Goal: Task Accomplishment & Management: Complete application form

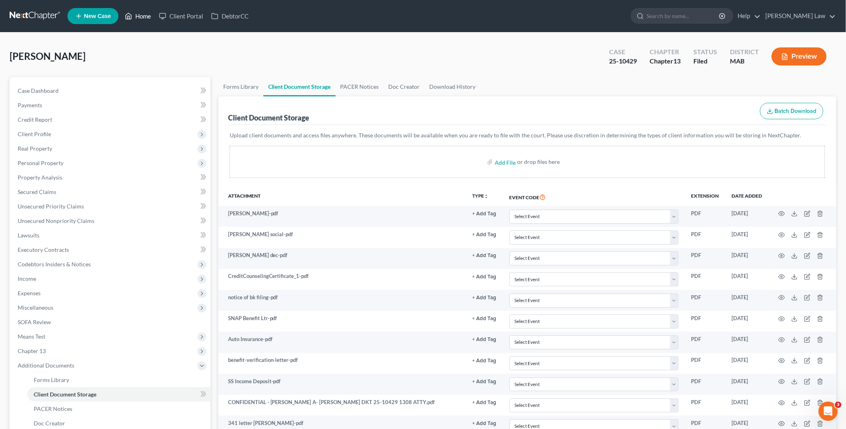
drag, startPoint x: 150, startPoint y: 13, endPoint x: 489, endPoint y: 45, distance: 340.2
click at [149, 13] on link "Home" at bounding box center [138, 16] width 34 height 14
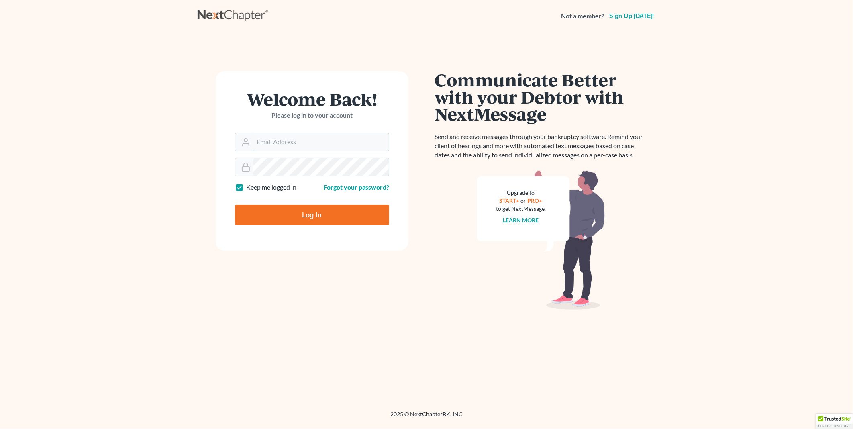
type input "PDonegan@tbennerlaw.com"
click at [310, 216] on input "Log In" at bounding box center [312, 215] width 154 height 20
type input "Thinking..."
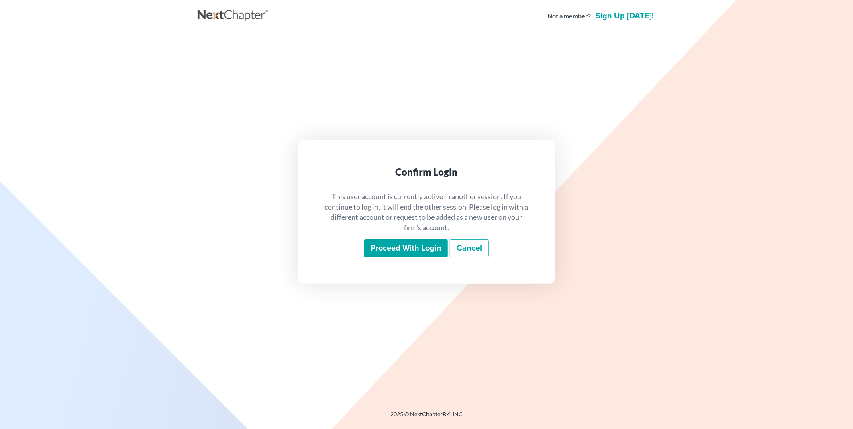
click at [424, 239] on input "Proceed with login" at bounding box center [406, 248] width 84 height 18
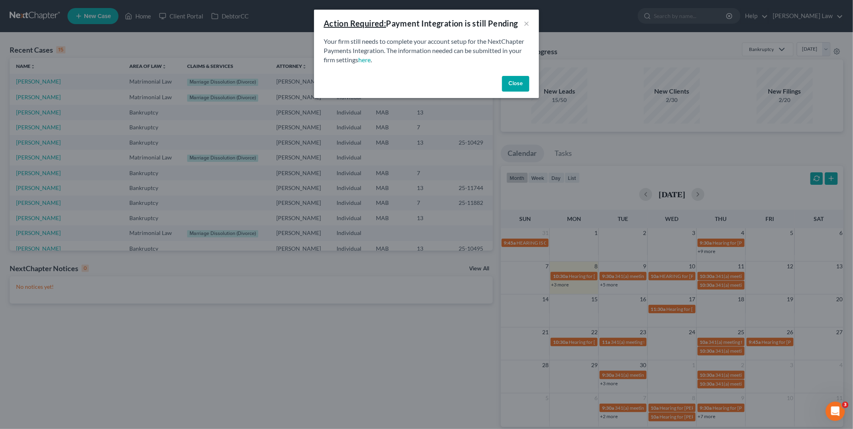
click at [515, 81] on button "Close" at bounding box center [515, 84] width 27 height 16
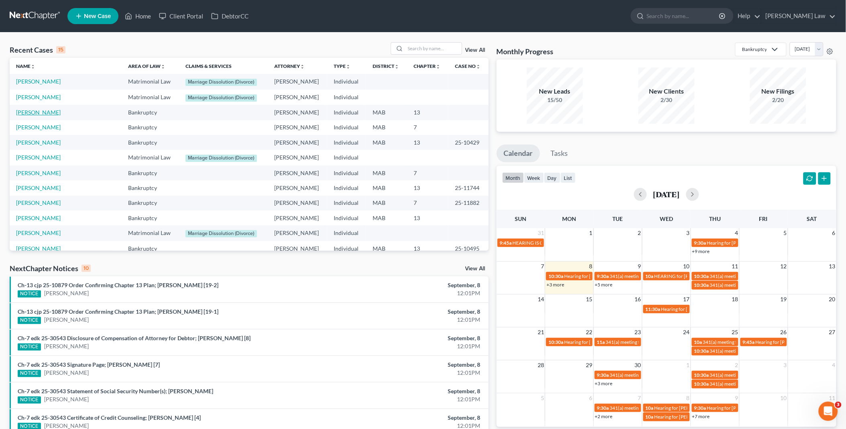
click at [38, 113] on link "Sweeney, John" at bounding box center [38, 112] width 45 height 7
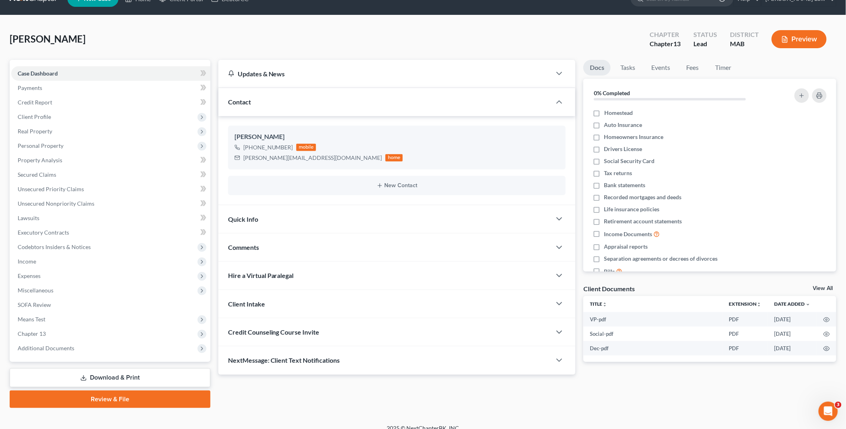
scroll to position [26, 0]
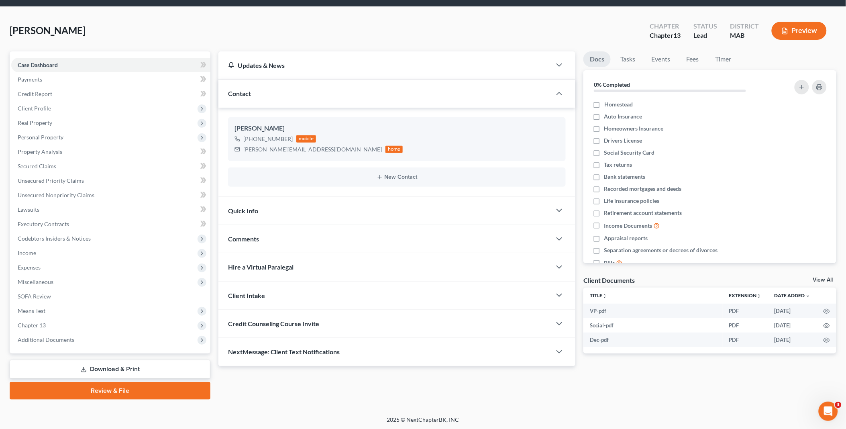
click at [115, 390] on link "Review & File" at bounding box center [110, 391] width 201 height 18
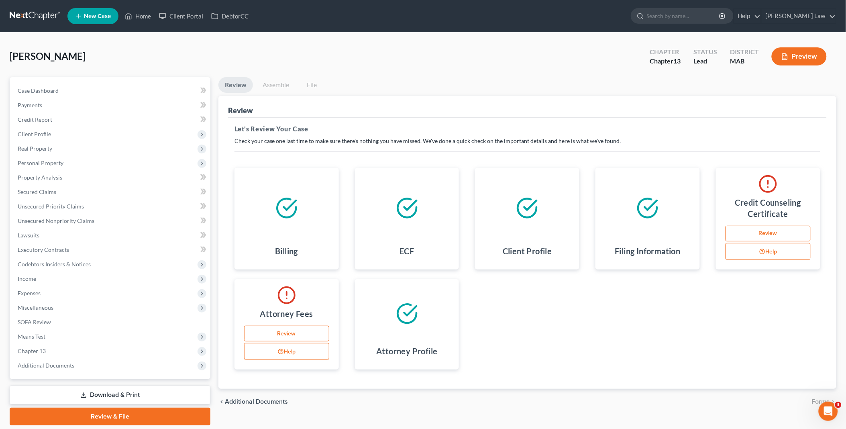
click at [286, 331] on link "Review" at bounding box center [286, 334] width 85 height 16
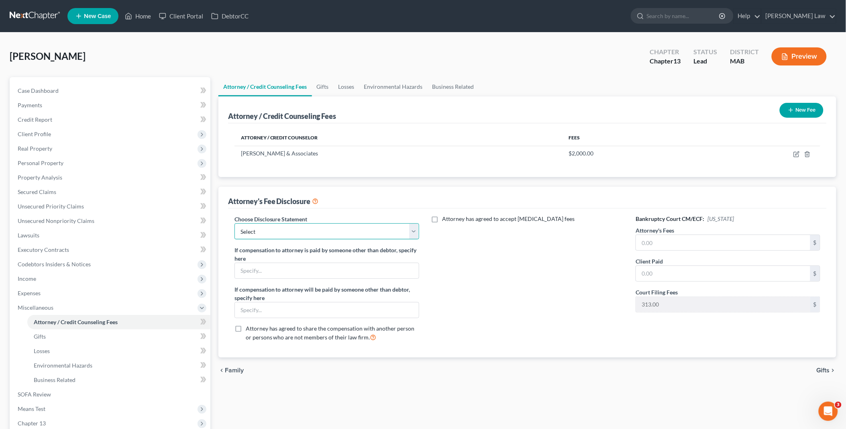
click at [416, 234] on select "Select Attorney Compensation" at bounding box center [327, 231] width 185 height 16
select select "0"
click at [235, 223] on select "Select Attorney Compensation" at bounding box center [327, 231] width 185 height 16
click at [640, 242] on input "text" at bounding box center [723, 242] width 174 height 15
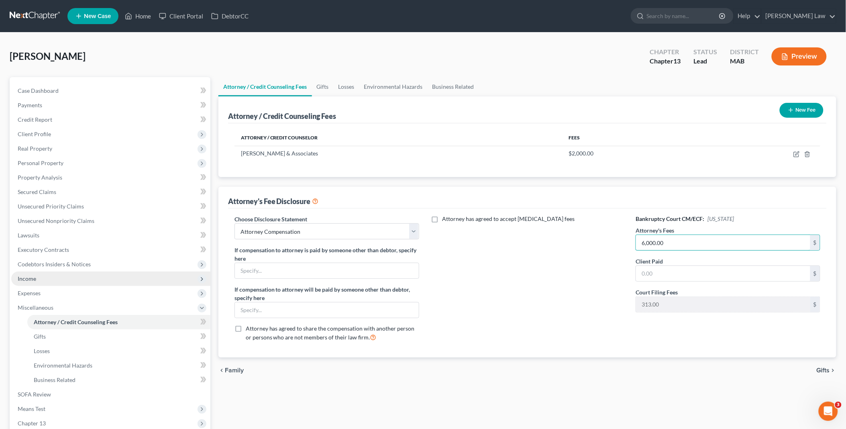
type input "6,000.00"
click at [20, 278] on span "Income" at bounding box center [27, 278] width 18 height 7
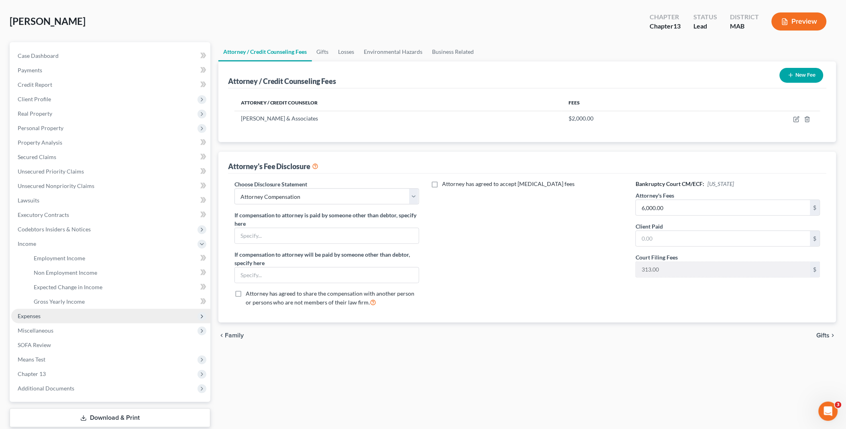
scroll to position [83, 0]
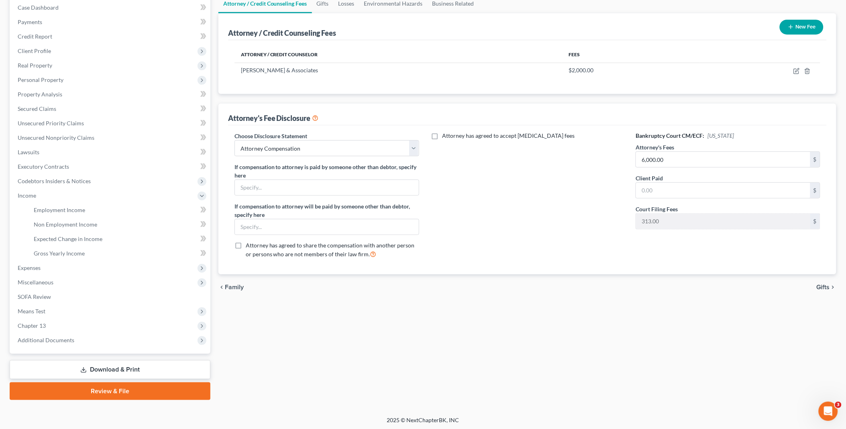
click at [125, 390] on link "Review & File" at bounding box center [110, 391] width 201 height 18
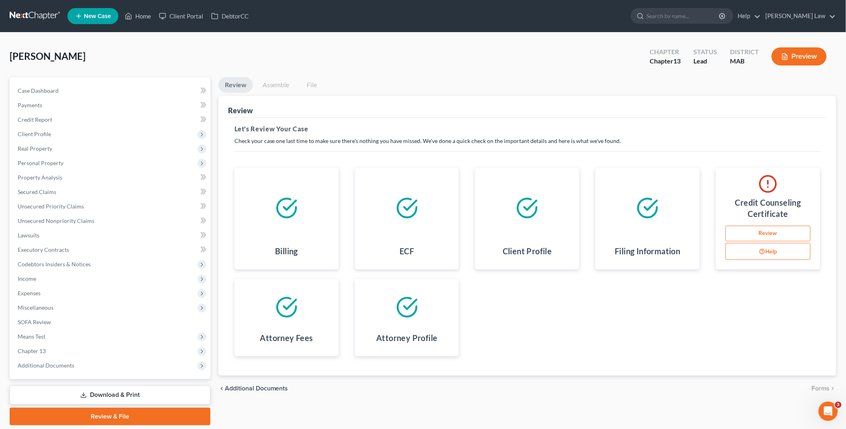
click at [777, 232] on link "Review" at bounding box center [768, 234] width 85 height 16
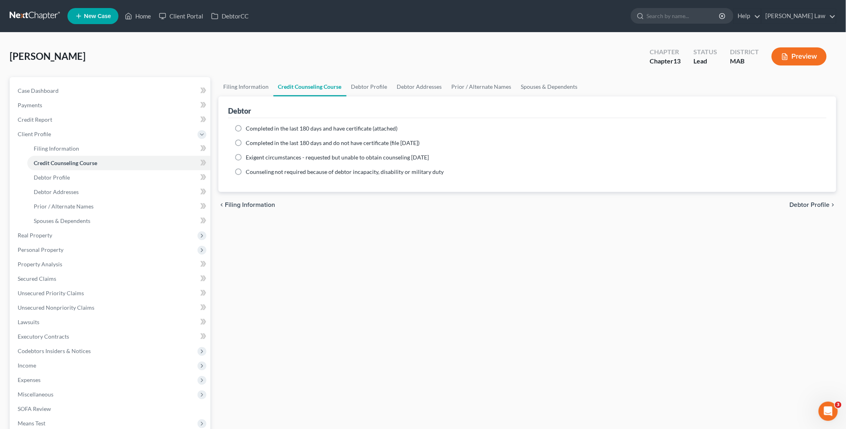
click at [246, 143] on label "Completed in the last 180 days and do not have certificate (file within 14 days)" at bounding box center [333, 143] width 174 height 8
click at [249, 143] on input "Completed in the last 180 days and do not have certificate (file within 14 days)" at bounding box center [251, 141] width 5 height 5
radio input "true"
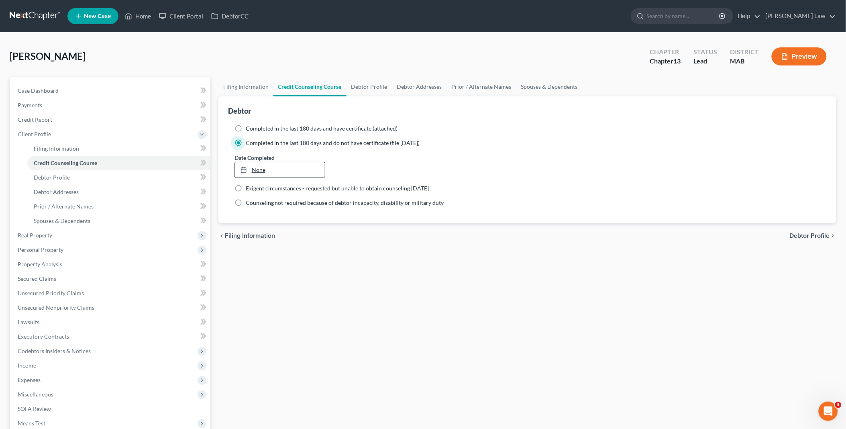
click at [249, 168] on div at bounding box center [246, 169] width 11 height 7
type input "9/8/2025"
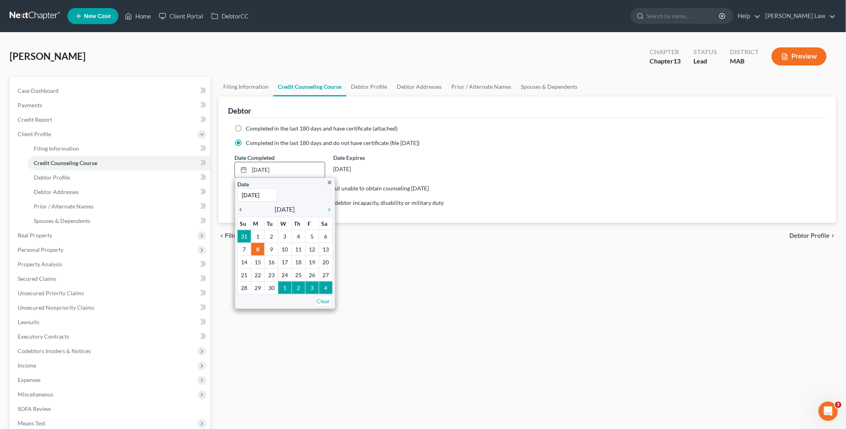
click at [239, 211] on icon "chevron_left" at bounding box center [242, 209] width 10 height 6
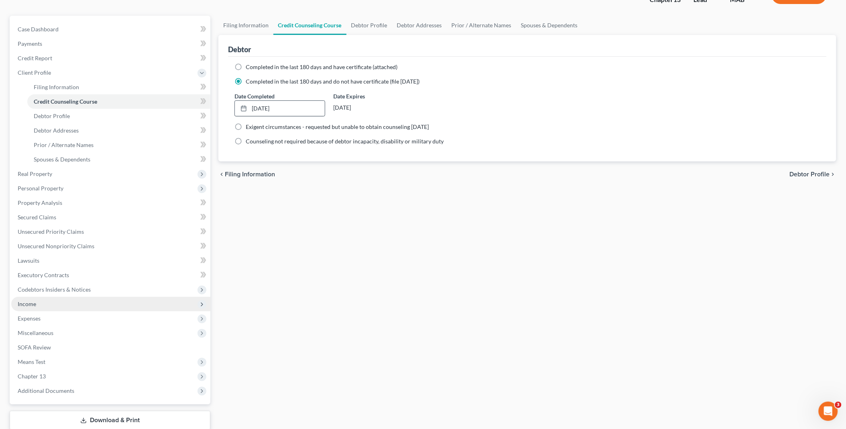
scroll to position [112, 0]
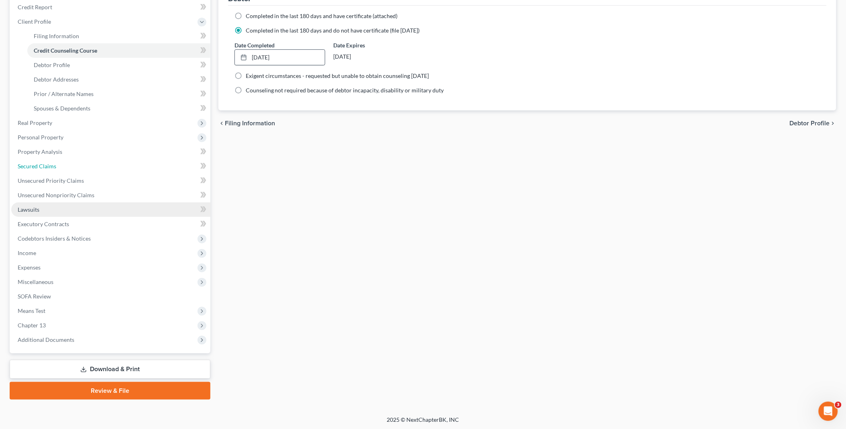
drag, startPoint x: 33, startPoint y: 160, endPoint x: 51, endPoint y: 215, distance: 58.2
click at [33, 159] on link "Secured Claims" at bounding box center [110, 166] width 199 height 14
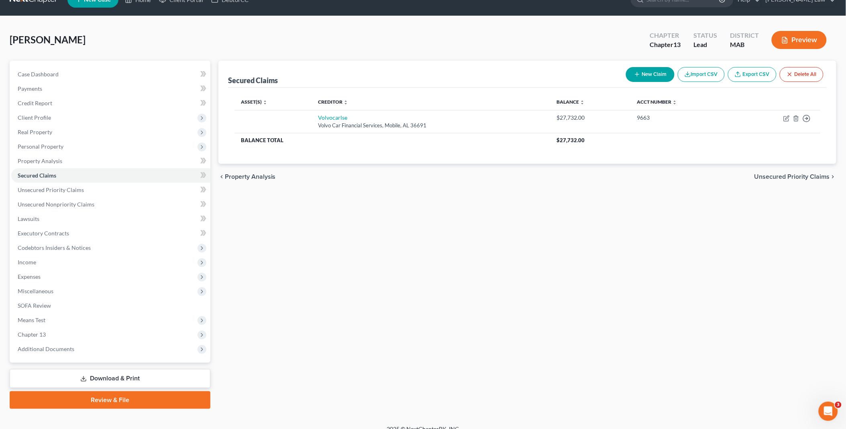
scroll to position [26, 0]
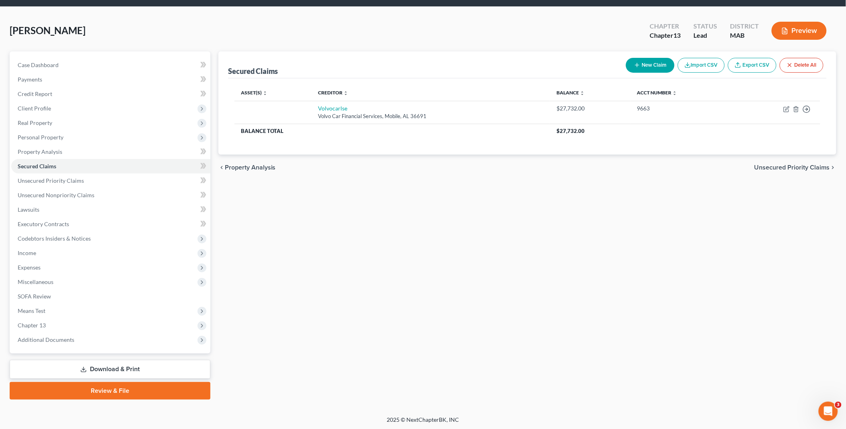
click at [122, 388] on link "Review & File" at bounding box center [110, 391] width 201 height 18
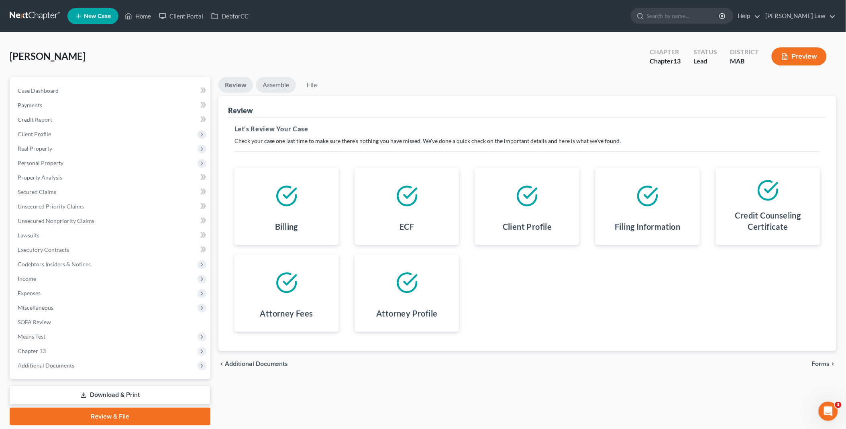
click at [282, 86] on link "Assemble" at bounding box center [276, 85] width 40 height 16
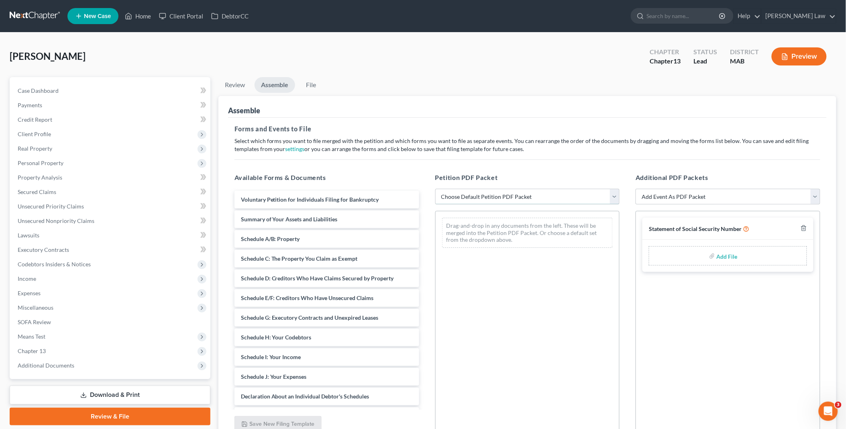
click at [615, 201] on select "Choose Default Petition PDF Packet Emergency Filing (Voluntary Petition and Cre…" at bounding box center [527, 197] width 185 height 16
select select "0"
click at [435, 189] on select "Choose Default Petition PDF Packet Emergency Filing (Voluntary Petition and Cre…" at bounding box center [527, 197] width 185 height 16
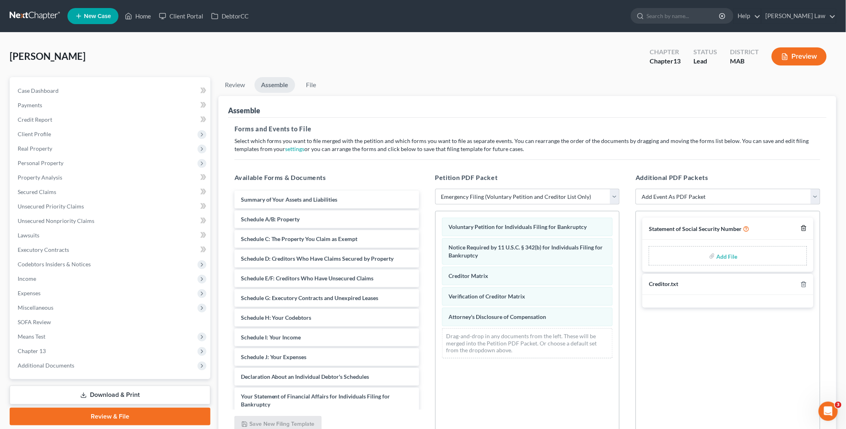
click at [801, 226] on icon "button" at bounding box center [804, 228] width 6 height 6
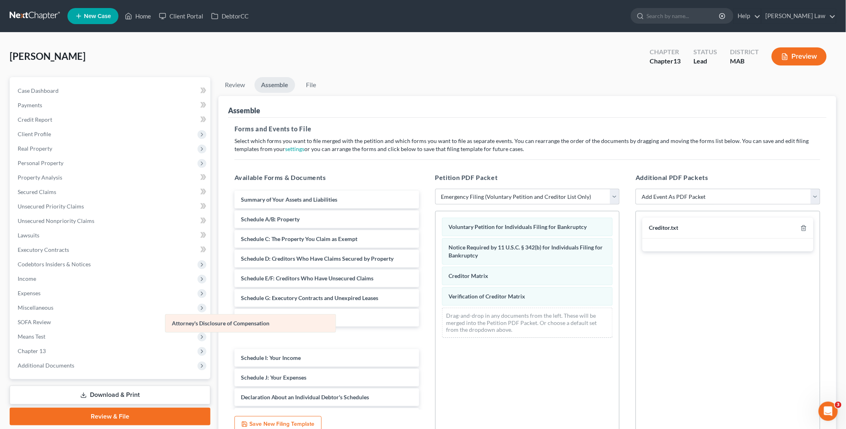
drag, startPoint x: 490, startPoint y: 316, endPoint x: 211, endPoint y: 322, distance: 279.3
click at [436, 322] on div "Attorney's Disclosure of Compensation Voluntary Petition for Individuals Filing…" at bounding box center [528, 277] width 184 height 133
click at [309, 87] on link "File" at bounding box center [311, 85] width 26 height 16
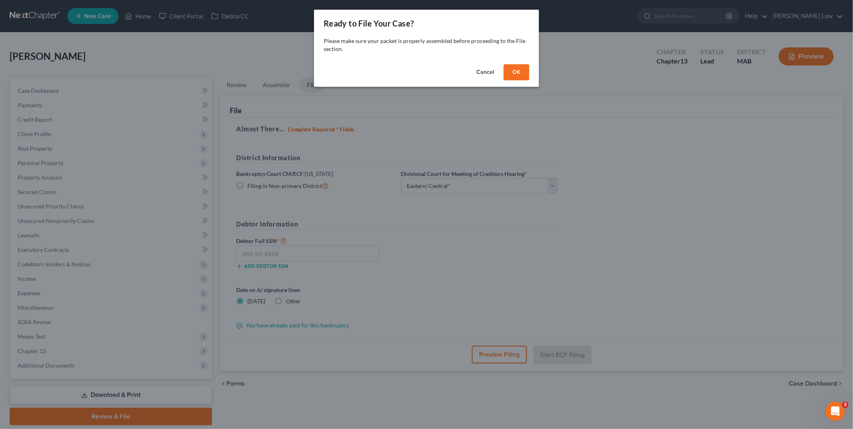
click at [517, 72] on button "OK" at bounding box center [517, 72] width 26 height 16
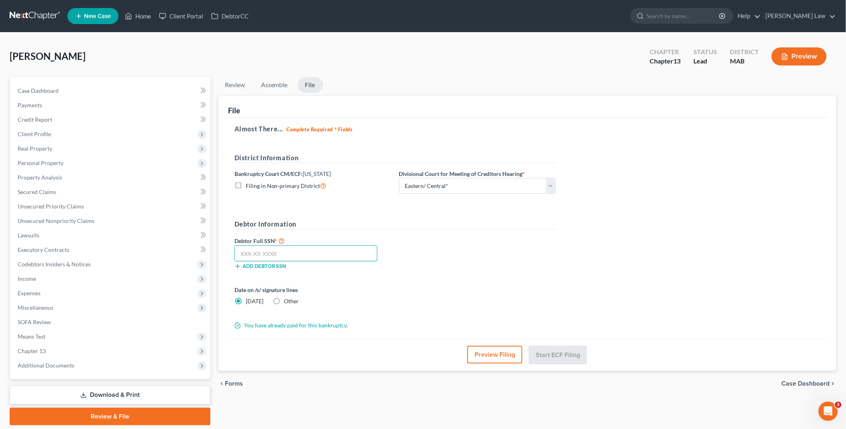
click at [251, 253] on input "text" at bounding box center [306, 253] width 143 height 16
type input "027-68-7193"
click at [560, 350] on button "Start ECF Filing" at bounding box center [557, 355] width 57 height 18
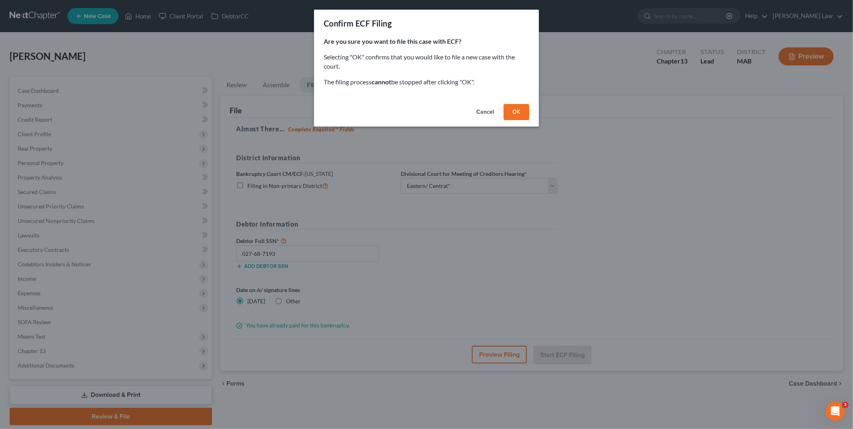
click at [517, 112] on button "OK" at bounding box center [517, 112] width 26 height 16
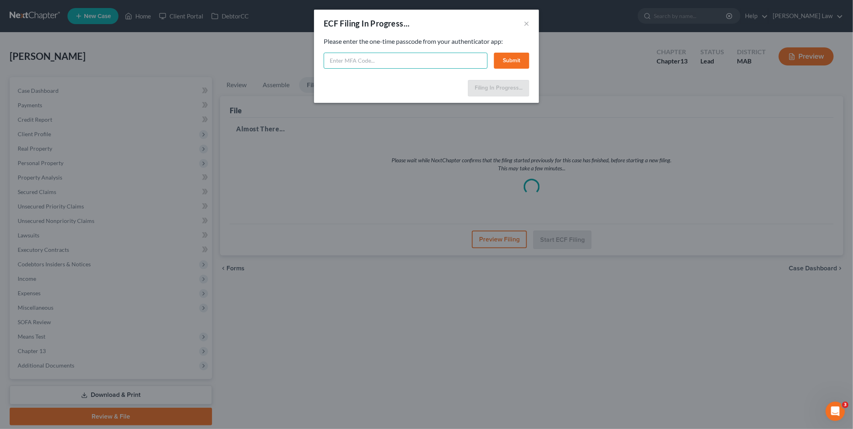
click at [344, 55] on input "text" at bounding box center [406, 61] width 164 height 16
type input "264871"
drag, startPoint x: 511, startPoint y: 49, endPoint x: 512, endPoint y: 61, distance: 11.3
click at [512, 49] on div "Please enter the one-time passcode from your authenticator app: 264871 Submit" at bounding box center [427, 53] width 206 height 32
click at [512, 57] on button "Submit" at bounding box center [511, 61] width 35 height 16
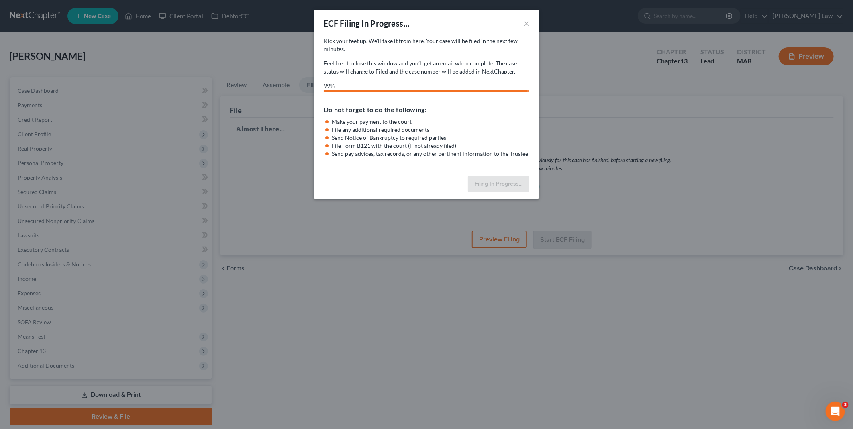
select select "2"
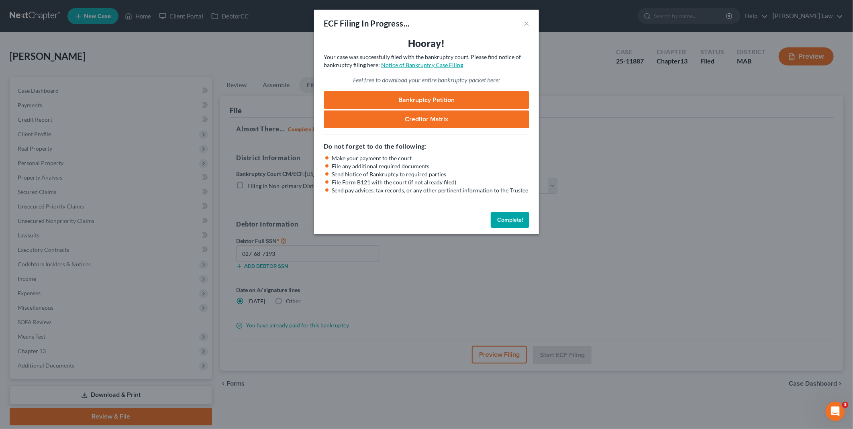
click at [425, 65] on link "Notice of Bankruptcy Case Filing" at bounding box center [422, 64] width 82 height 7
click at [503, 219] on button "Complete!" at bounding box center [510, 220] width 39 height 16
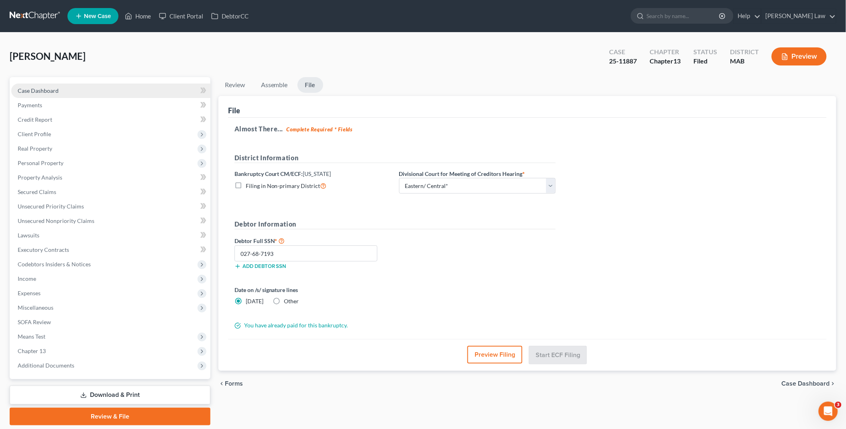
click at [46, 90] on span "Case Dashboard" at bounding box center [38, 90] width 41 height 7
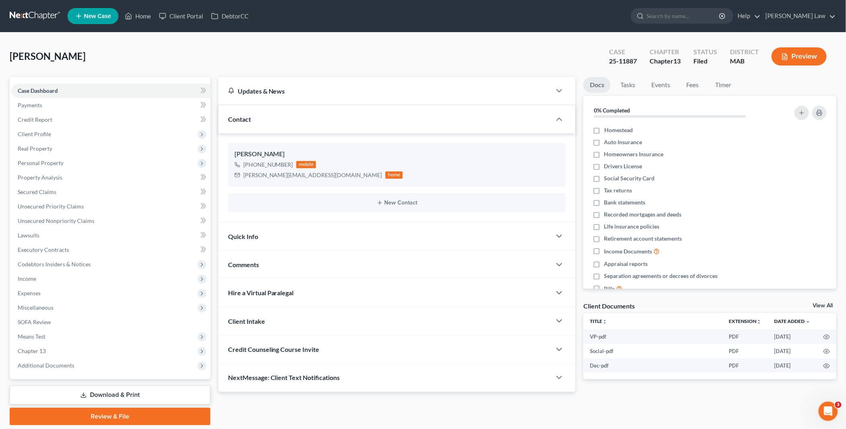
click at [819, 306] on link "View All" at bounding box center [824, 306] width 20 height 6
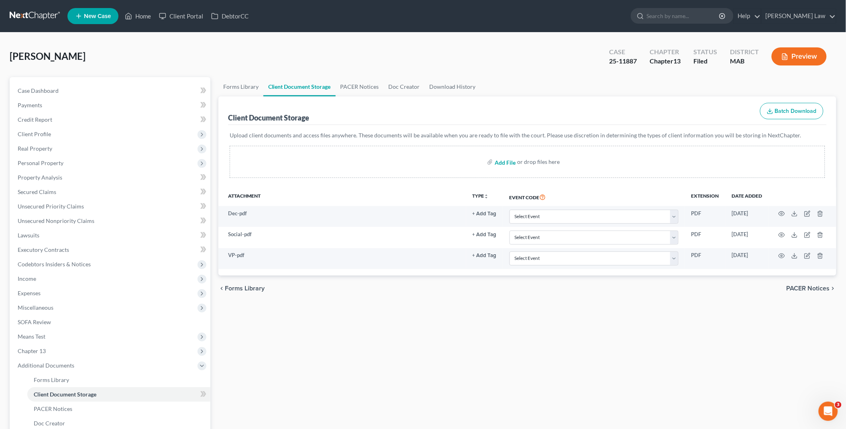
click at [502, 161] on input "file" at bounding box center [504, 162] width 19 height 14
type input "C:\fakepath\notice of bk filing.pdf"
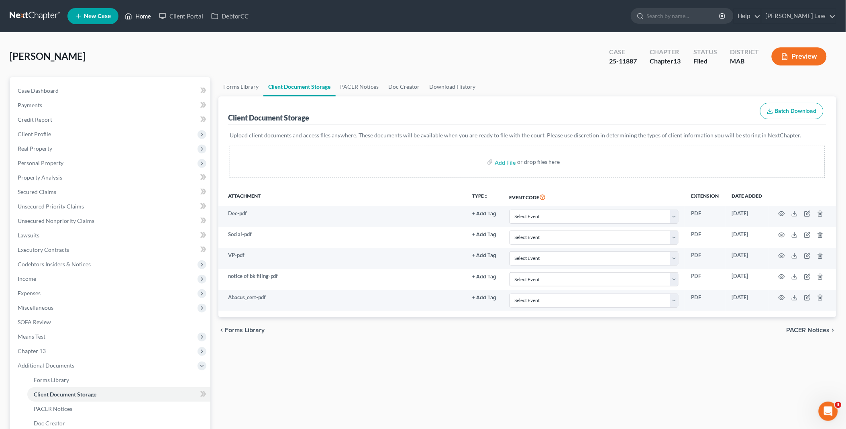
click at [142, 14] on link "Home" at bounding box center [138, 16] width 34 height 14
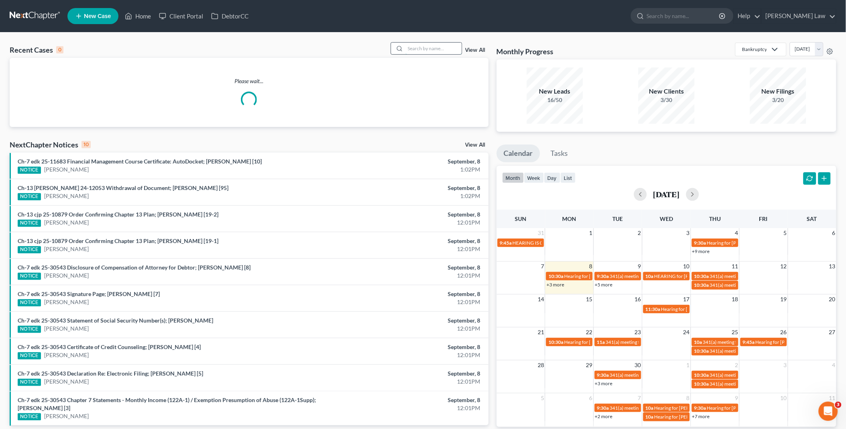
click at [420, 50] on input "search" at bounding box center [434, 49] width 56 height 12
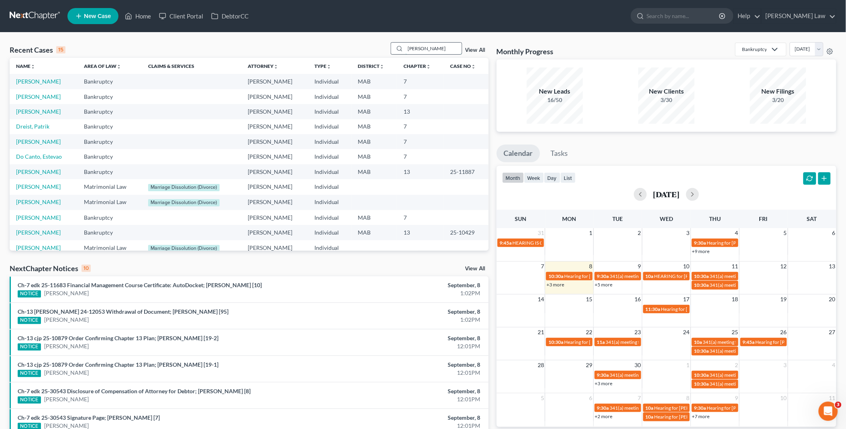
type input "goulart"
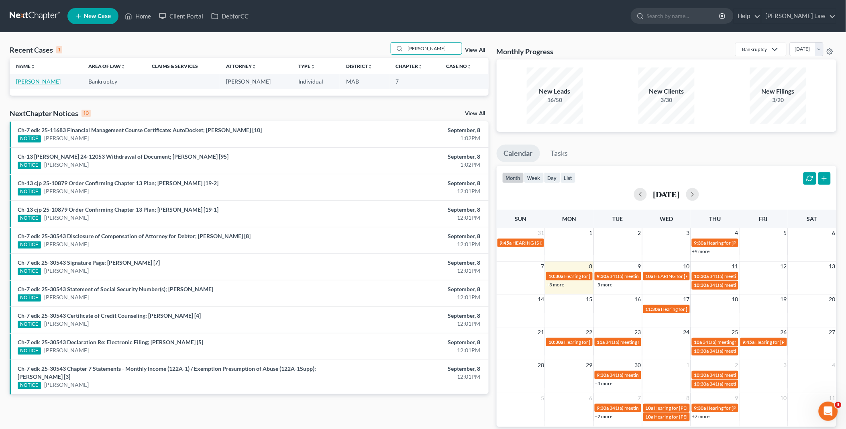
click at [21, 82] on link "Goulart, Daniel" at bounding box center [38, 81] width 45 height 7
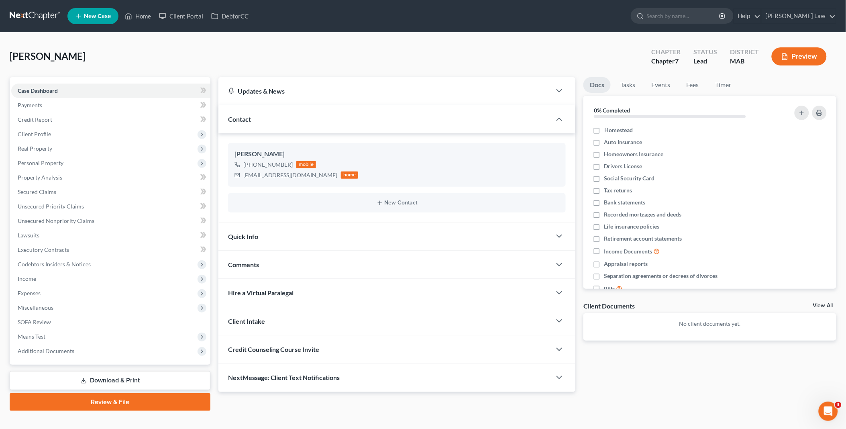
click at [825, 305] on link "View All" at bounding box center [824, 306] width 20 height 6
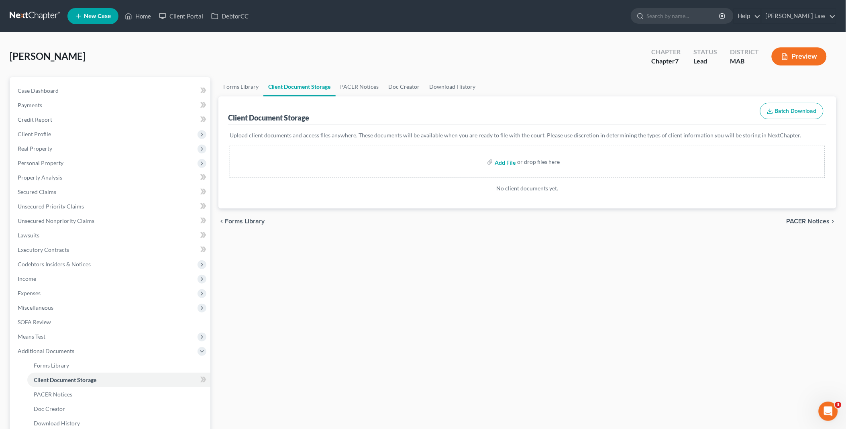
click at [513, 161] on input "file" at bounding box center [504, 162] width 19 height 14
type input "C:\fakepath\Goulart - homestead.pdf"
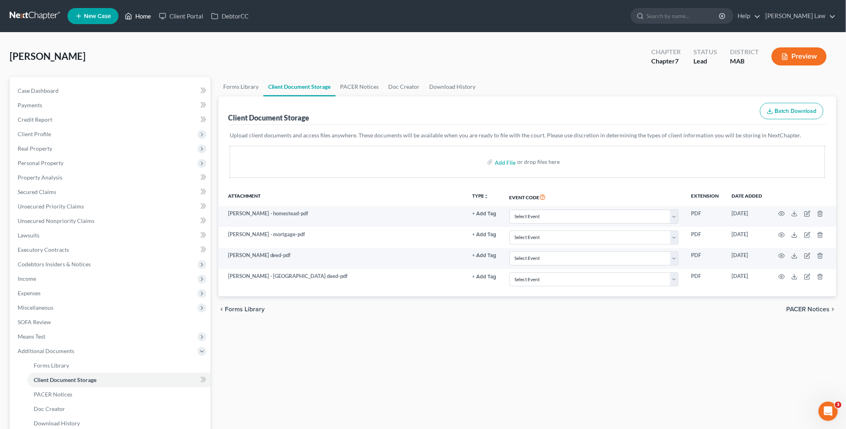
click at [145, 16] on link "Home" at bounding box center [138, 16] width 34 height 14
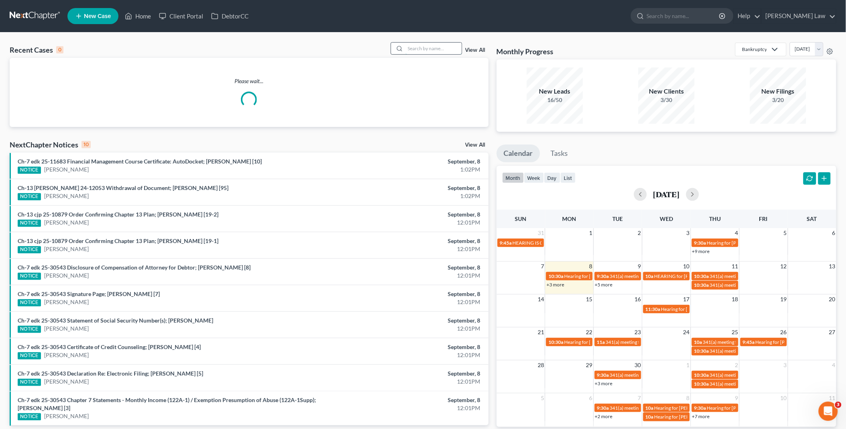
click at [408, 47] on input "search" at bounding box center [434, 49] width 56 height 12
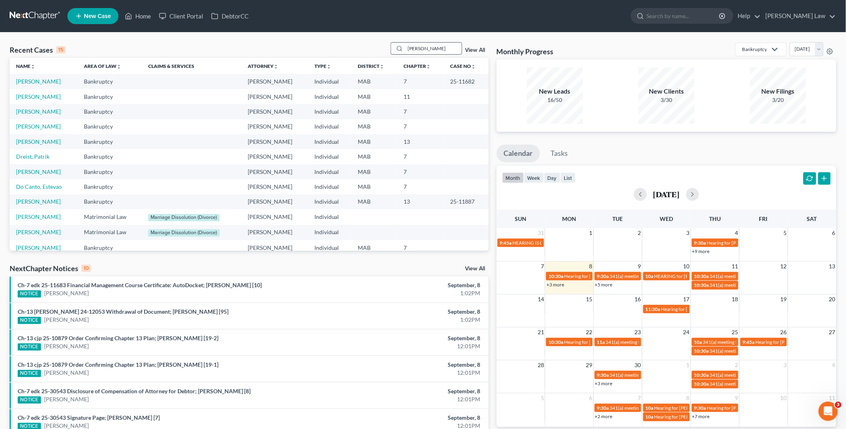
type input "alison"
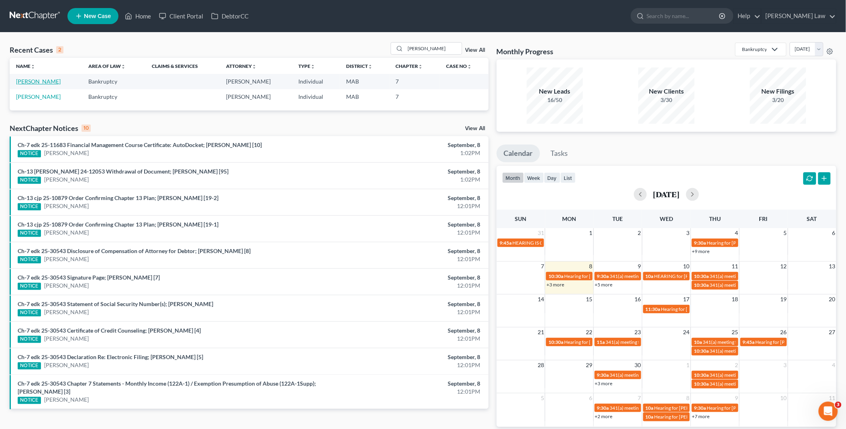
click at [48, 80] on link "Seybold, Alison" at bounding box center [38, 81] width 45 height 7
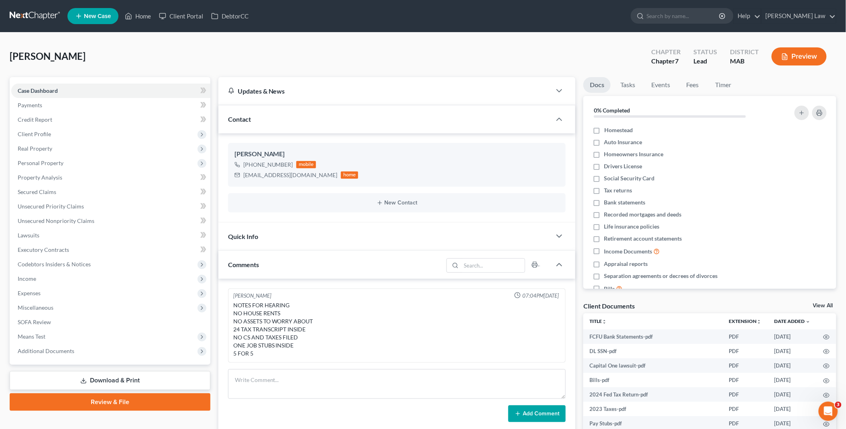
click at [820, 303] on link "View All" at bounding box center [824, 306] width 20 height 6
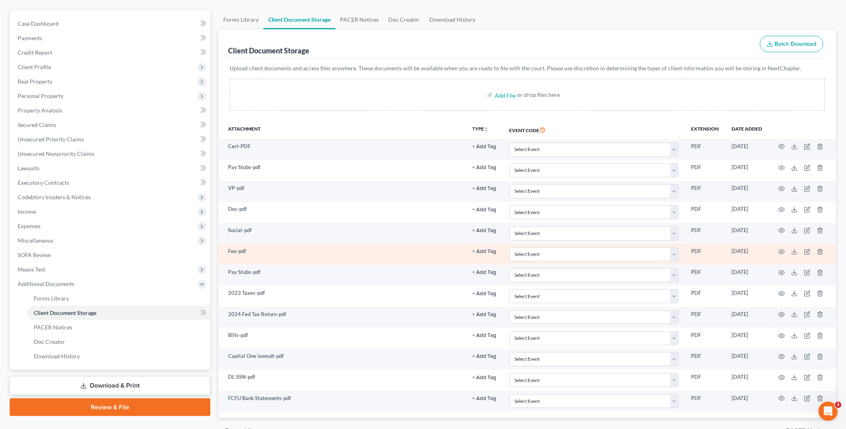
scroll to position [113, 0]
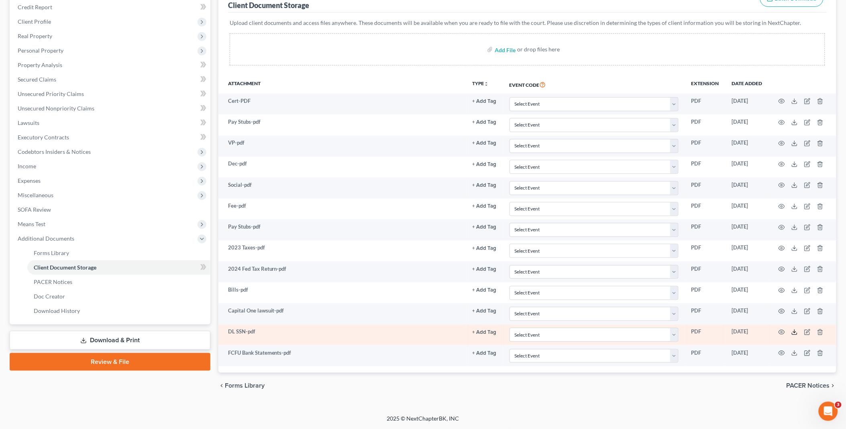
click at [795, 335] on icon at bounding box center [795, 334] width 5 height 2
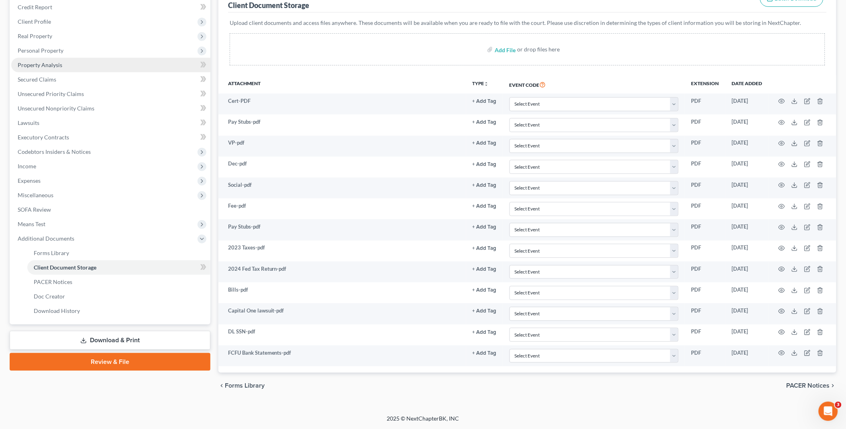
click at [55, 62] on span "Property Analysis" at bounding box center [40, 64] width 45 height 7
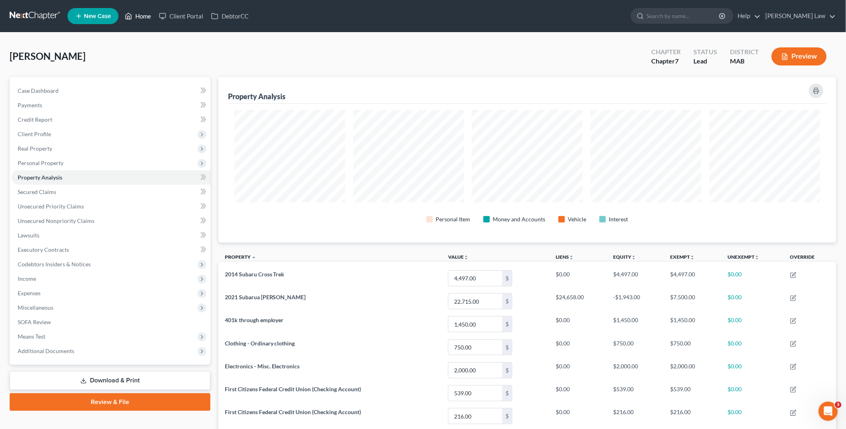
click at [142, 13] on link "Home" at bounding box center [138, 16] width 34 height 14
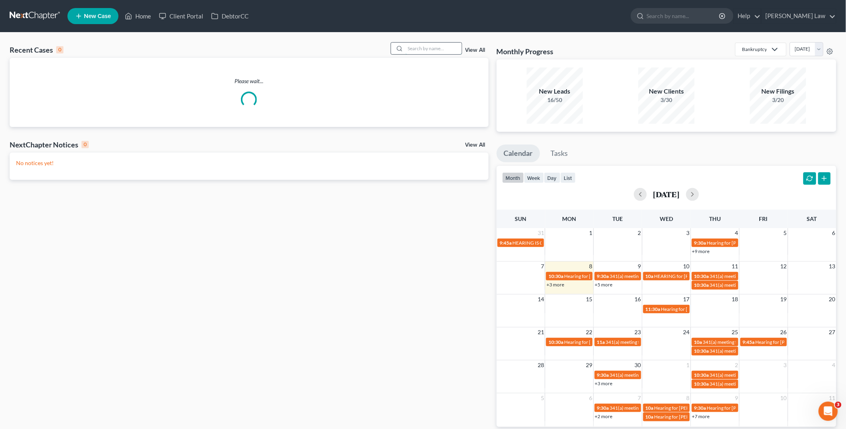
click at [446, 49] on input "search" at bounding box center [434, 49] width 56 height 12
type input "guin"
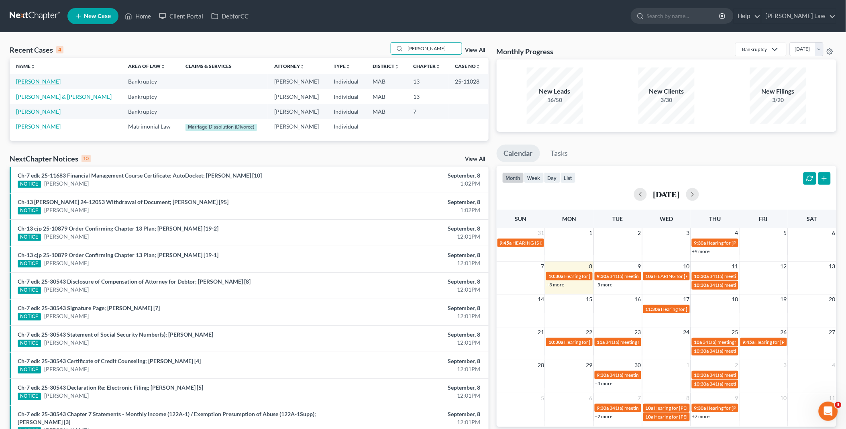
click at [35, 79] on link "Guindon, Heather" at bounding box center [38, 81] width 45 height 7
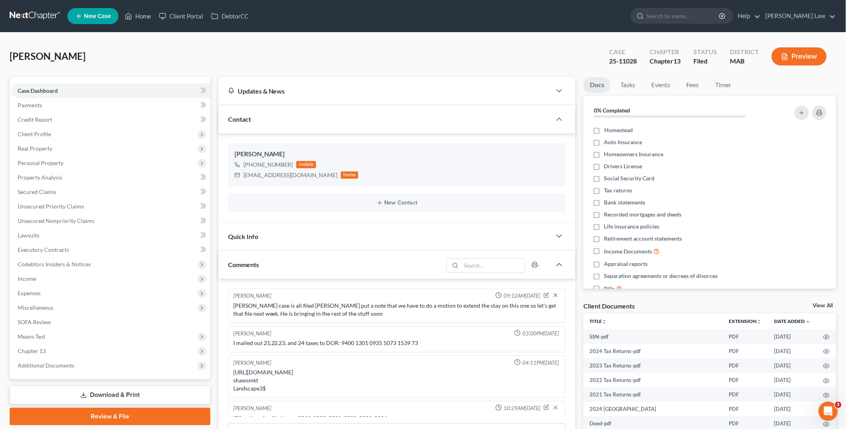
scroll to position [40, 0]
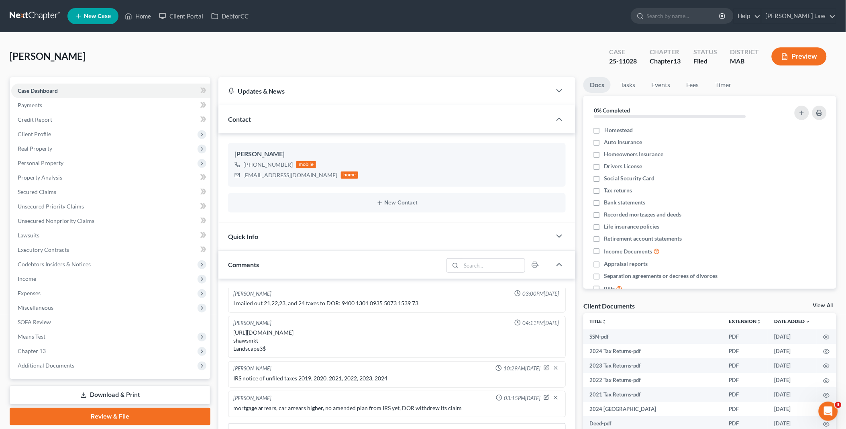
click at [824, 304] on link "View All" at bounding box center [824, 306] width 20 height 6
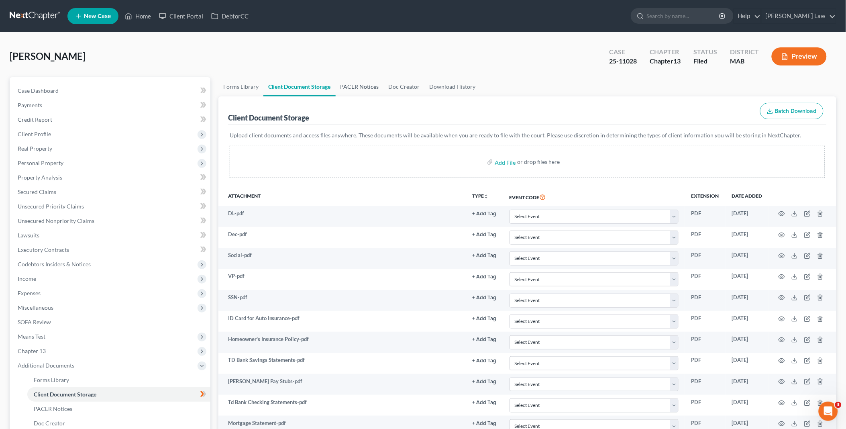
click at [359, 84] on link "PACER Notices" at bounding box center [360, 86] width 48 height 19
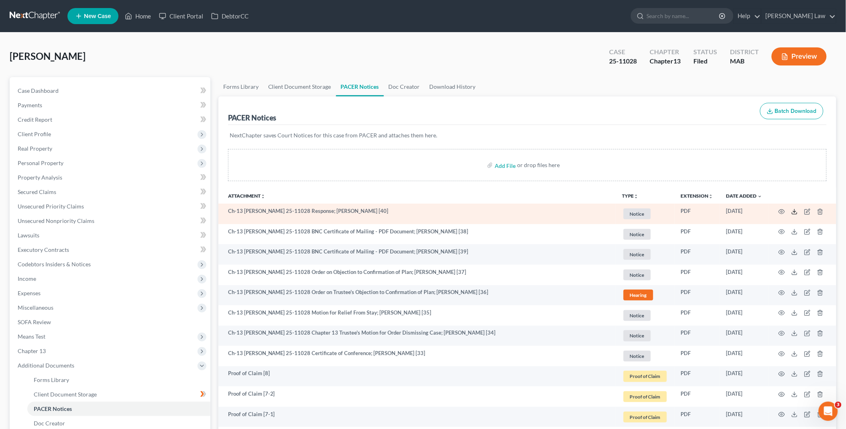
click at [794, 212] on icon at bounding box center [795, 212] width 6 height 6
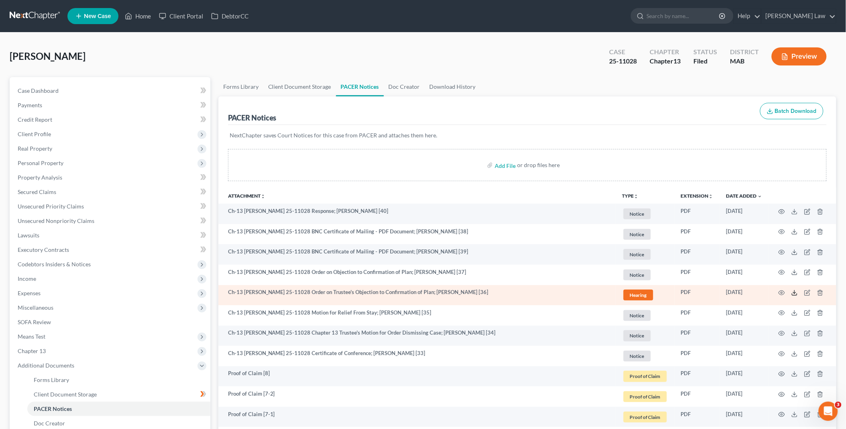
click at [795, 290] on icon at bounding box center [795, 293] width 6 height 6
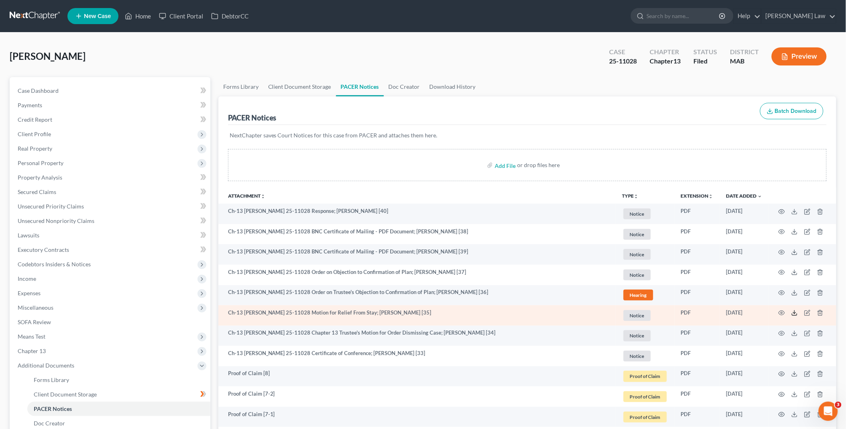
click at [793, 313] on icon at bounding box center [795, 313] width 6 height 6
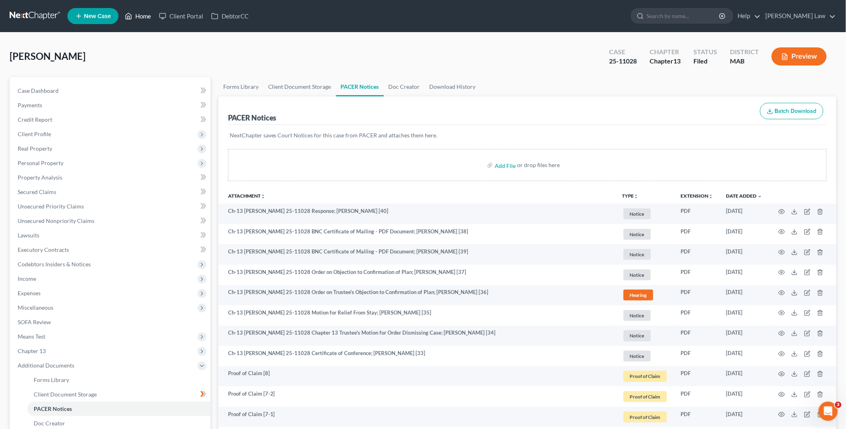
click at [146, 13] on link "Home" at bounding box center [138, 16] width 34 height 14
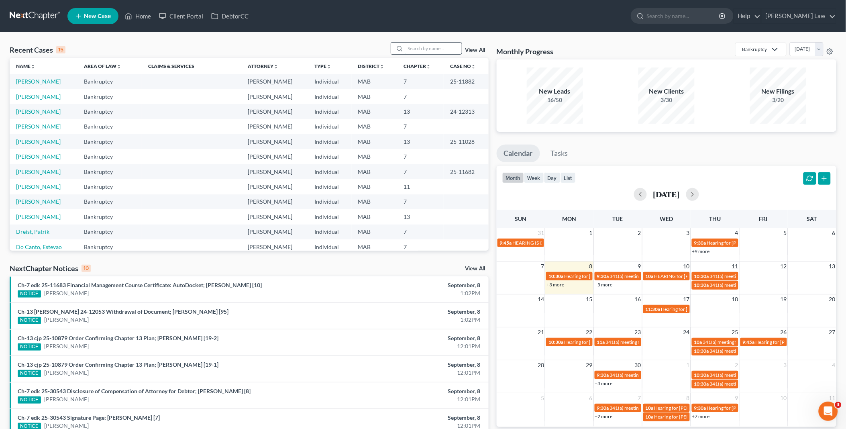
click at [411, 49] on input "search" at bounding box center [434, 49] width 56 height 12
type input "mone"
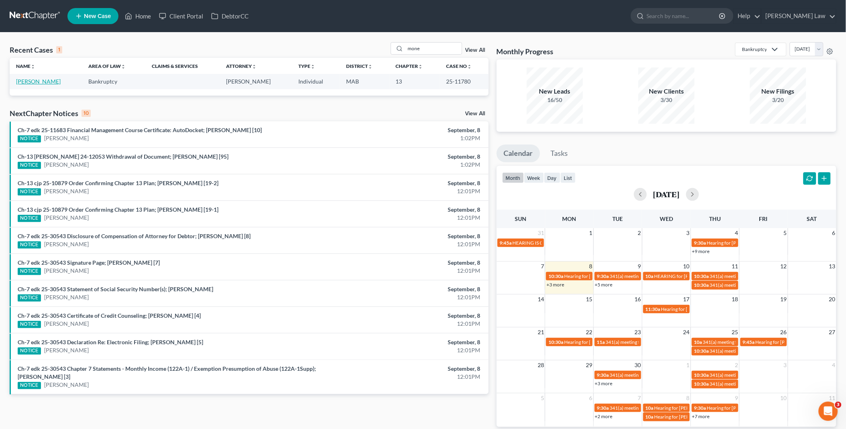
click at [50, 79] on link "Monett, Michael" at bounding box center [38, 81] width 45 height 7
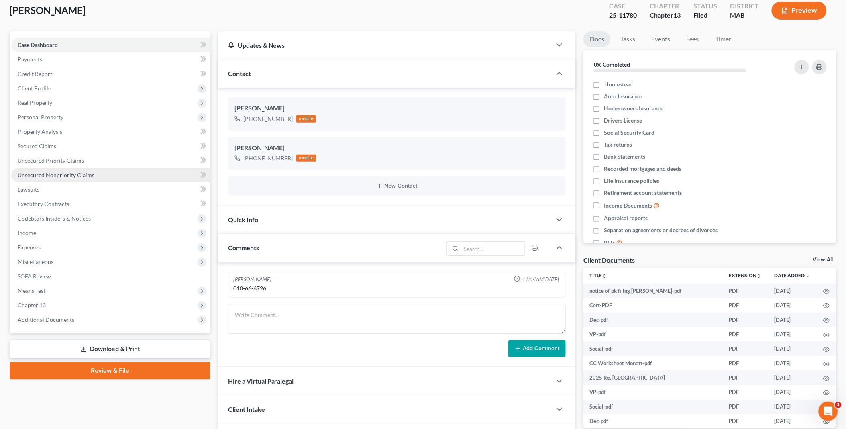
scroll to position [127, 0]
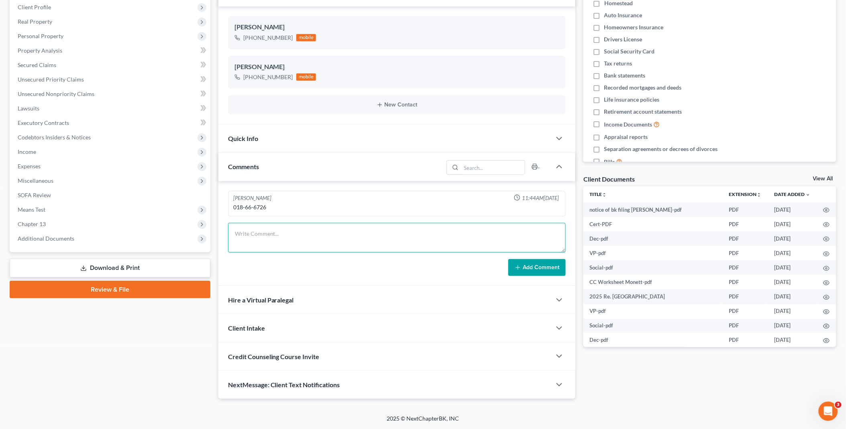
click at [244, 228] on textarea at bounding box center [397, 238] width 338 height 30
type textarea "1308 Notice - 2022, 2024 unfiled"
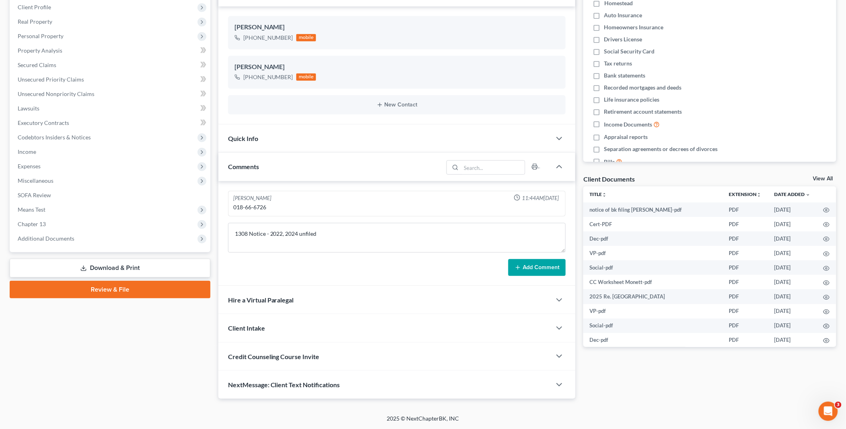
click at [529, 264] on button "Add Comment" at bounding box center [537, 267] width 57 height 17
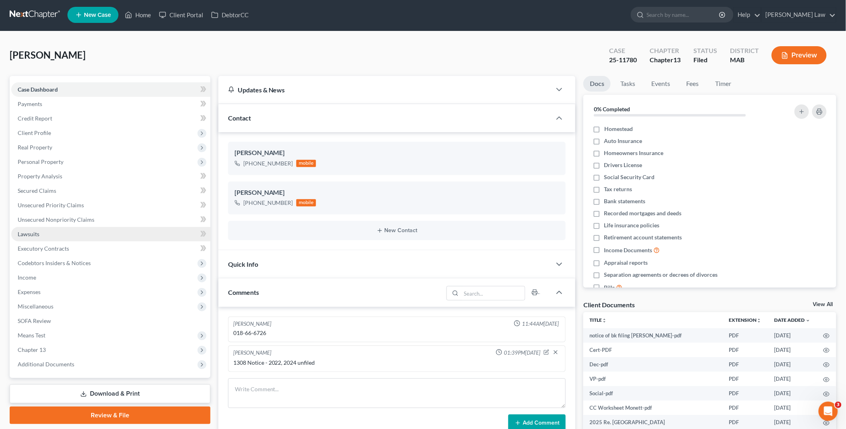
scroll to position [0, 0]
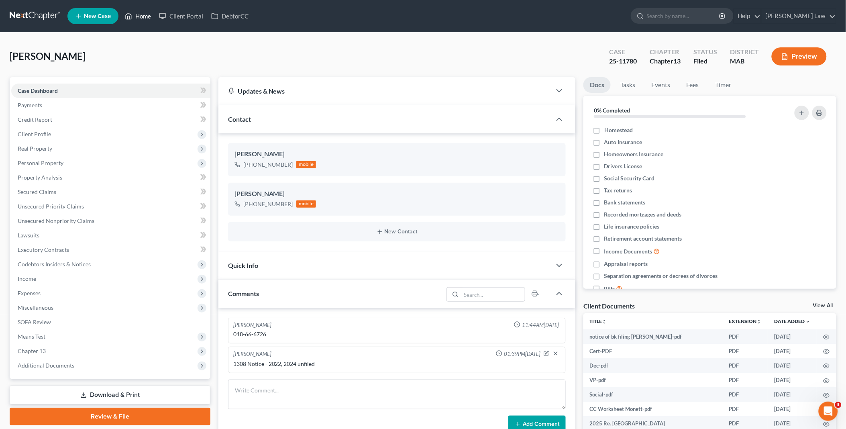
click at [134, 15] on link "Home" at bounding box center [138, 16] width 34 height 14
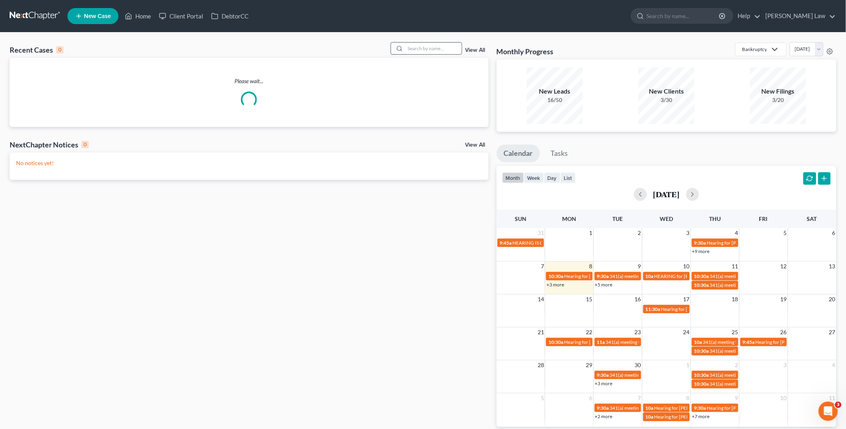
click at [414, 47] on input "search" at bounding box center [434, 49] width 56 height 12
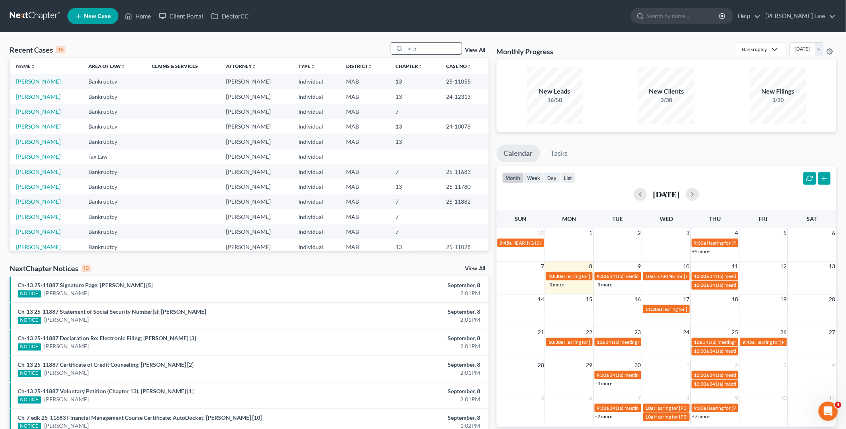
type input "brig"
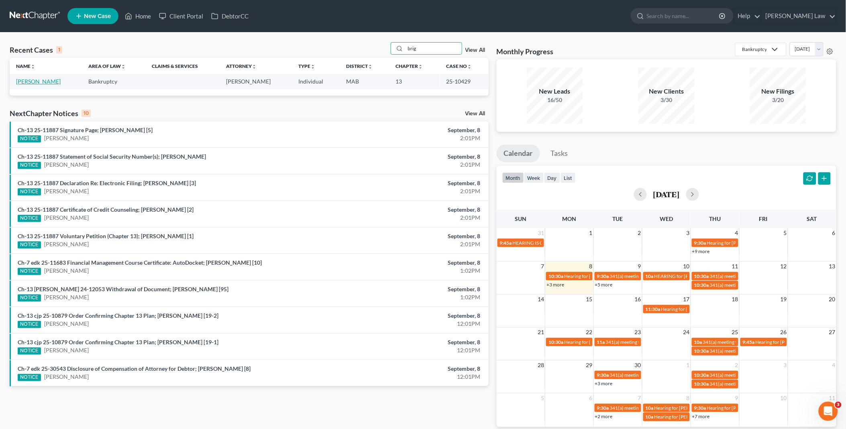
click at [36, 81] on link "[PERSON_NAME]" at bounding box center [38, 81] width 45 height 7
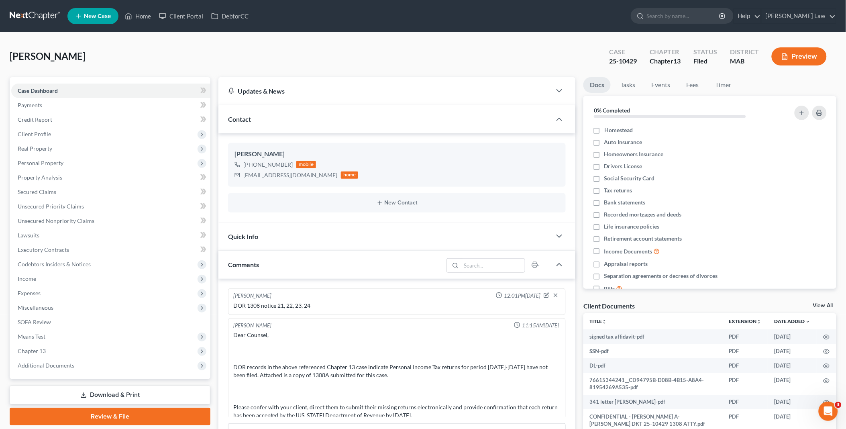
scroll to position [415, 0]
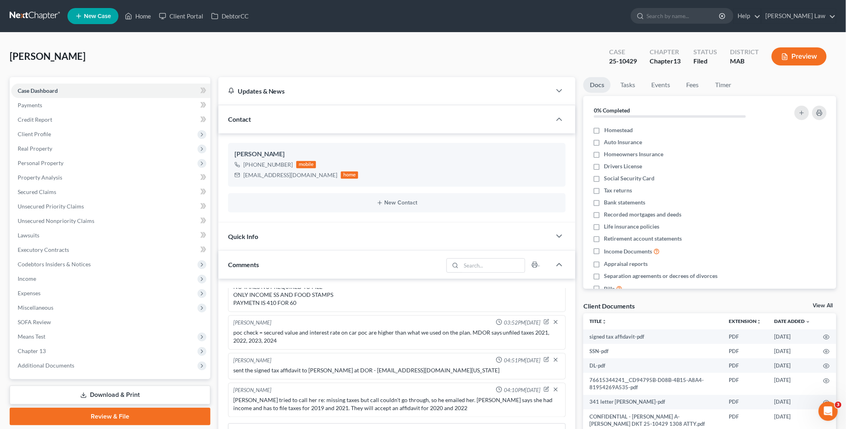
click at [826, 305] on link "View All" at bounding box center [824, 306] width 20 height 6
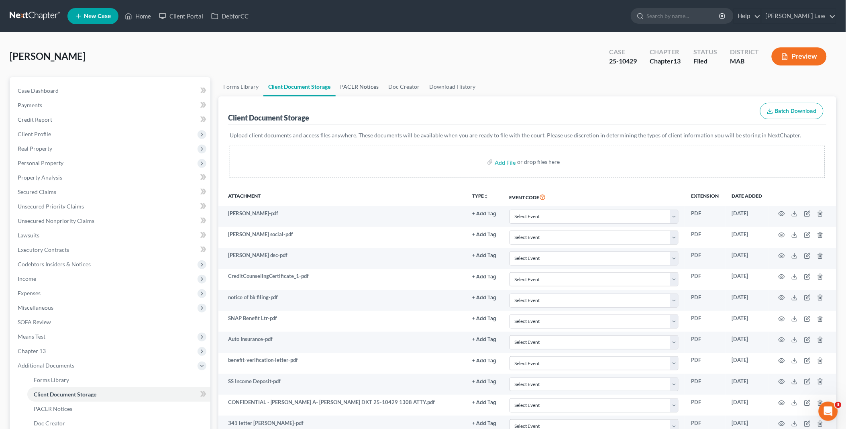
click at [358, 86] on link "PACER Notices" at bounding box center [360, 86] width 48 height 19
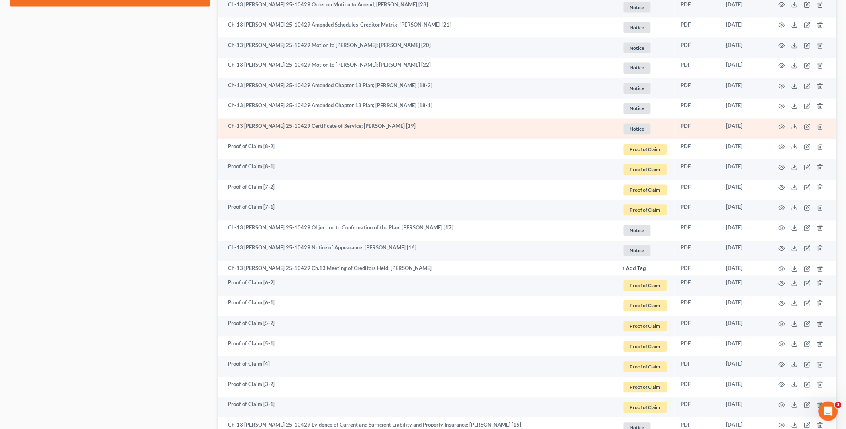
scroll to position [536, 0]
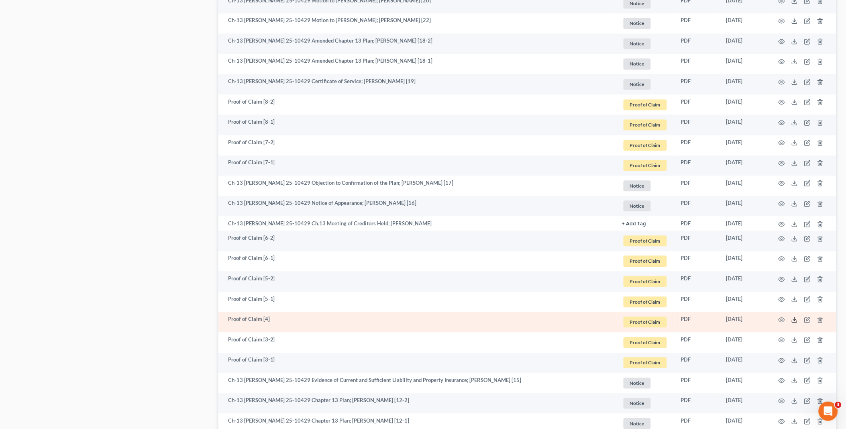
click at [795, 317] on icon at bounding box center [795, 320] width 6 height 6
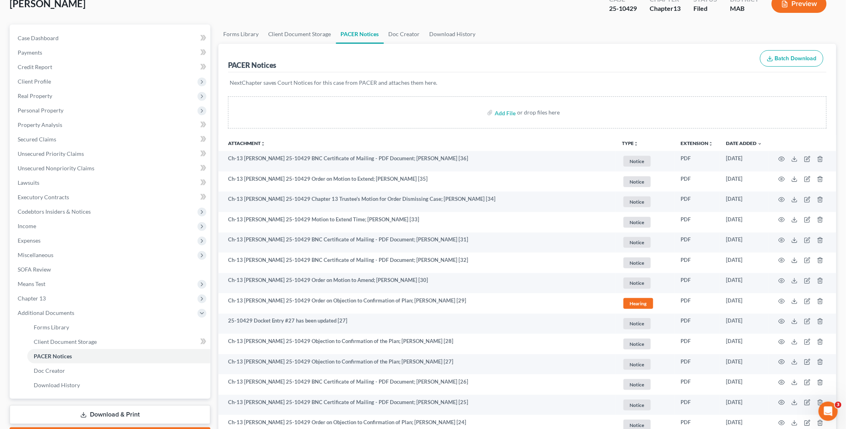
scroll to position [0, 0]
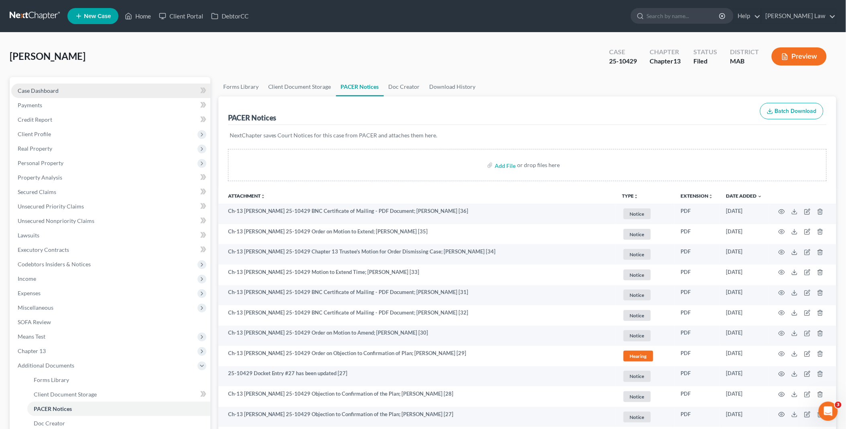
click at [56, 92] on span "Case Dashboard" at bounding box center [38, 90] width 41 height 7
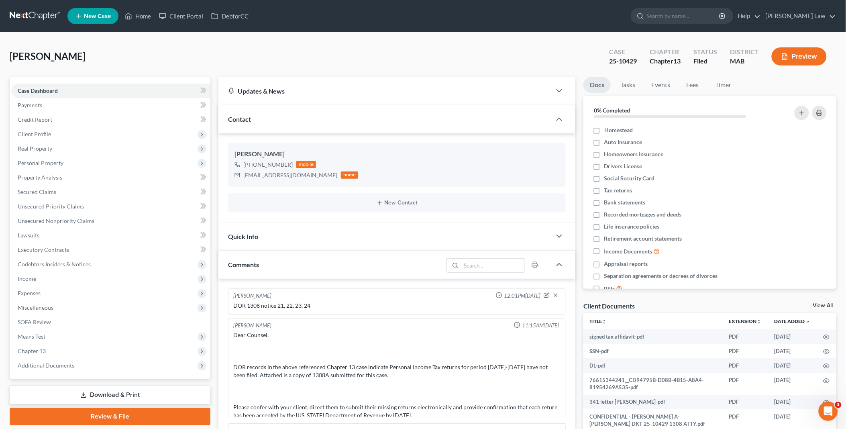
scroll to position [415, 0]
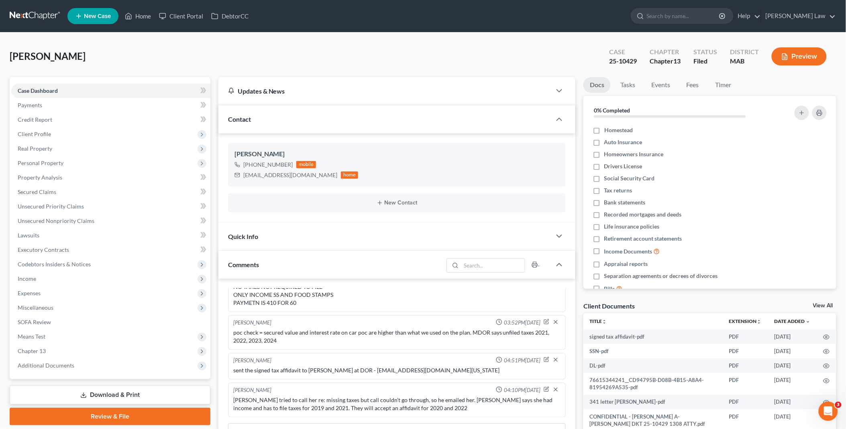
click at [821, 305] on link "View All" at bounding box center [824, 306] width 20 height 6
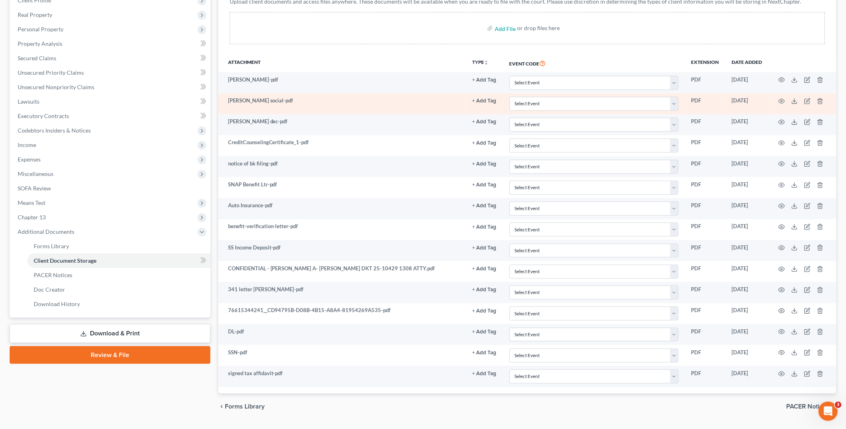
scroll to position [155, 0]
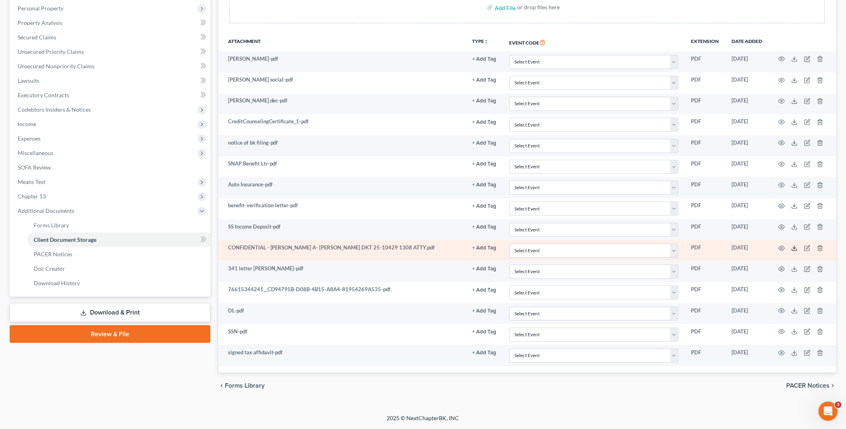
click at [796, 248] on polyline at bounding box center [795, 247] width 3 height 1
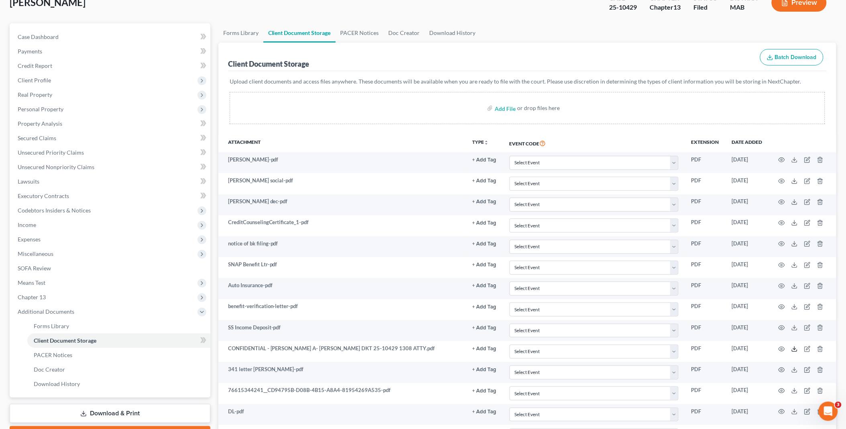
scroll to position [0, 0]
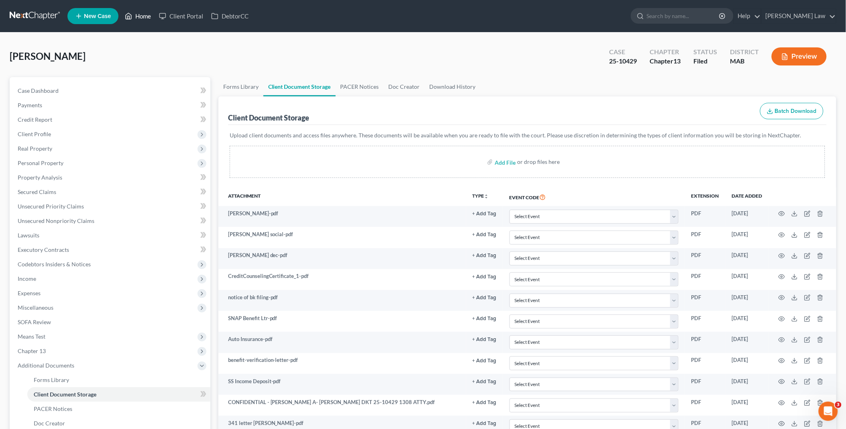
click at [141, 16] on link "Home" at bounding box center [138, 16] width 34 height 14
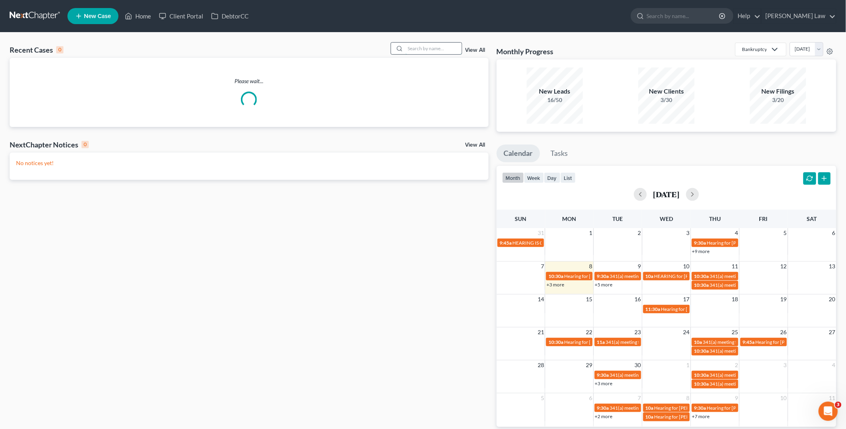
click at [421, 50] on input "search" at bounding box center [434, 49] width 56 height 12
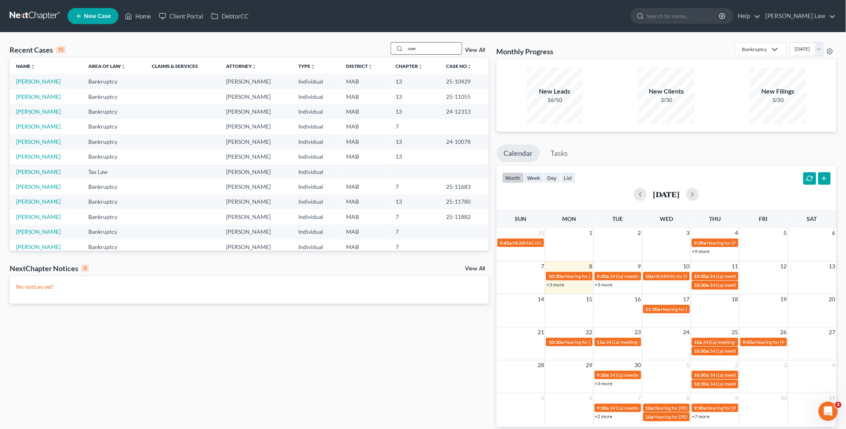
type input "swe"
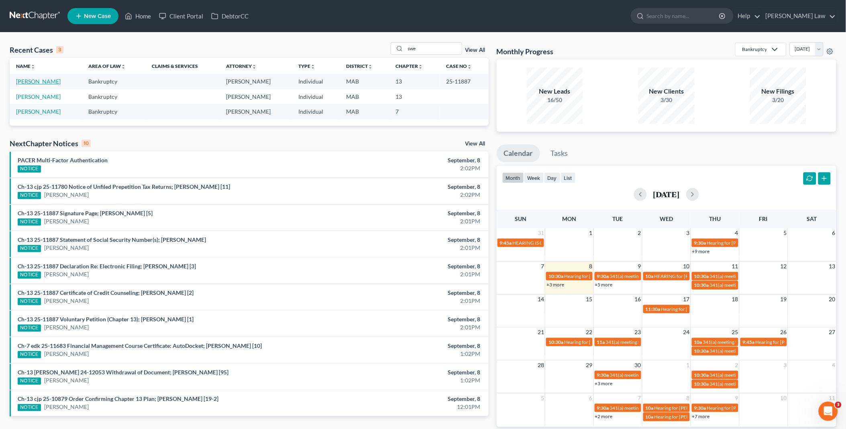
click at [27, 83] on link "Sweeney, John" at bounding box center [38, 81] width 45 height 7
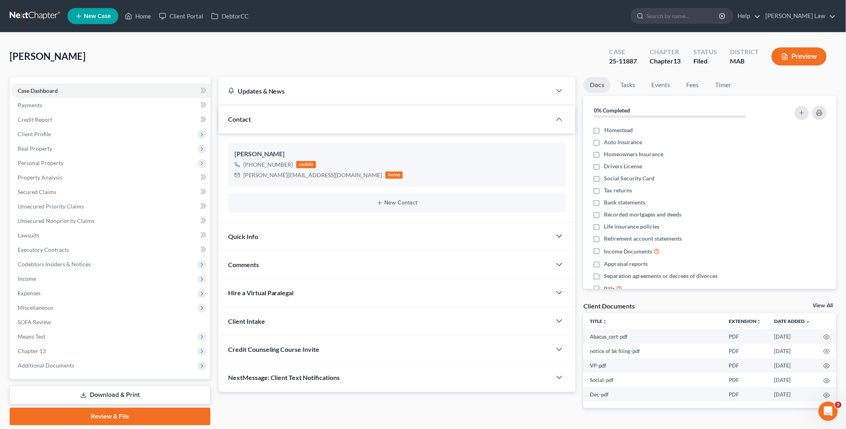
click at [830, 304] on link "View All" at bounding box center [824, 306] width 20 height 6
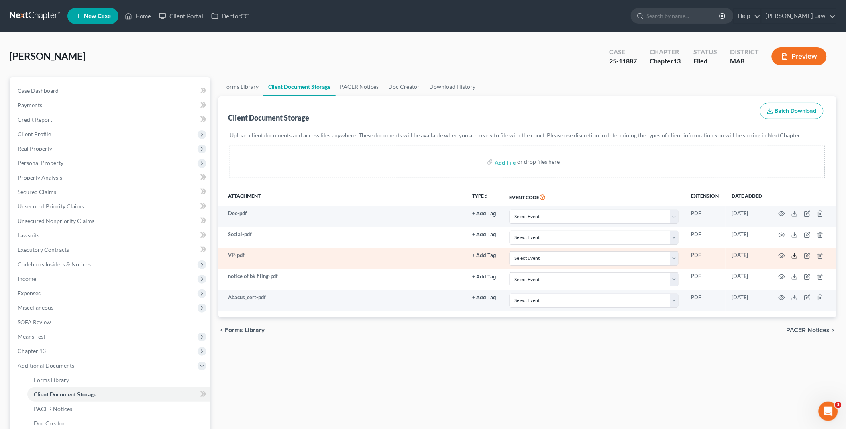
click at [793, 255] on icon at bounding box center [795, 256] width 6 height 6
